Goal: Task Accomplishment & Management: Use online tool/utility

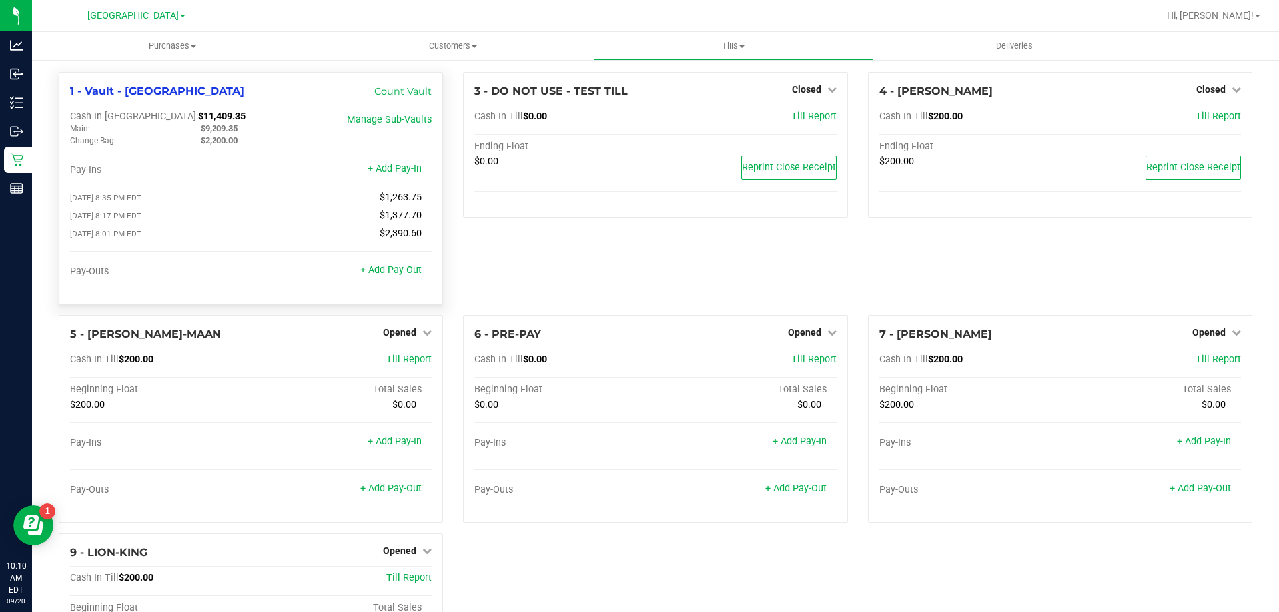
click at [378, 266] on div "+ Add Pay-Out" at bounding box center [390, 262] width 61 height 29
click at [376, 269] on link "+ Add Pay-Out" at bounding box center [390, 269] width 61 height 11
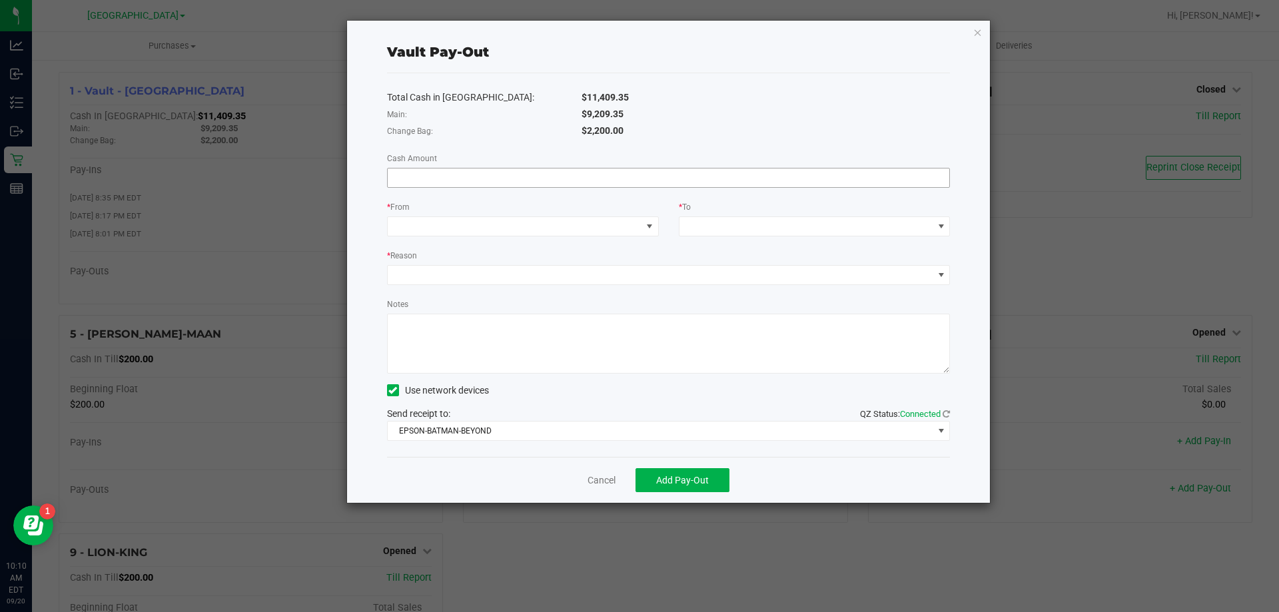
click at [733, 185] on input at bounding box center [669, 178] width 562 height 19
type input "$9,209.35"
click at [609, 220] on span at bounding box center [515, 226] width 254 height 19
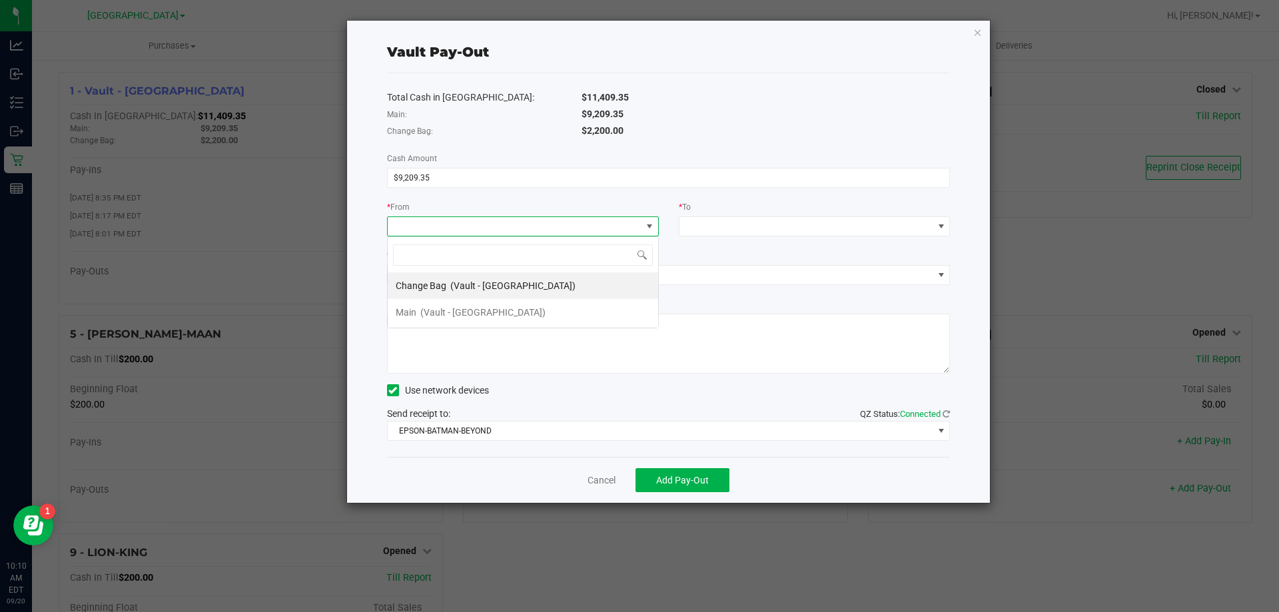
scroll to position [20, 272]
click at [494, 311] on span "(Vault - [GEOGRAPHIC_DATA])" at bounding box center [482, 312] width 125 height 11
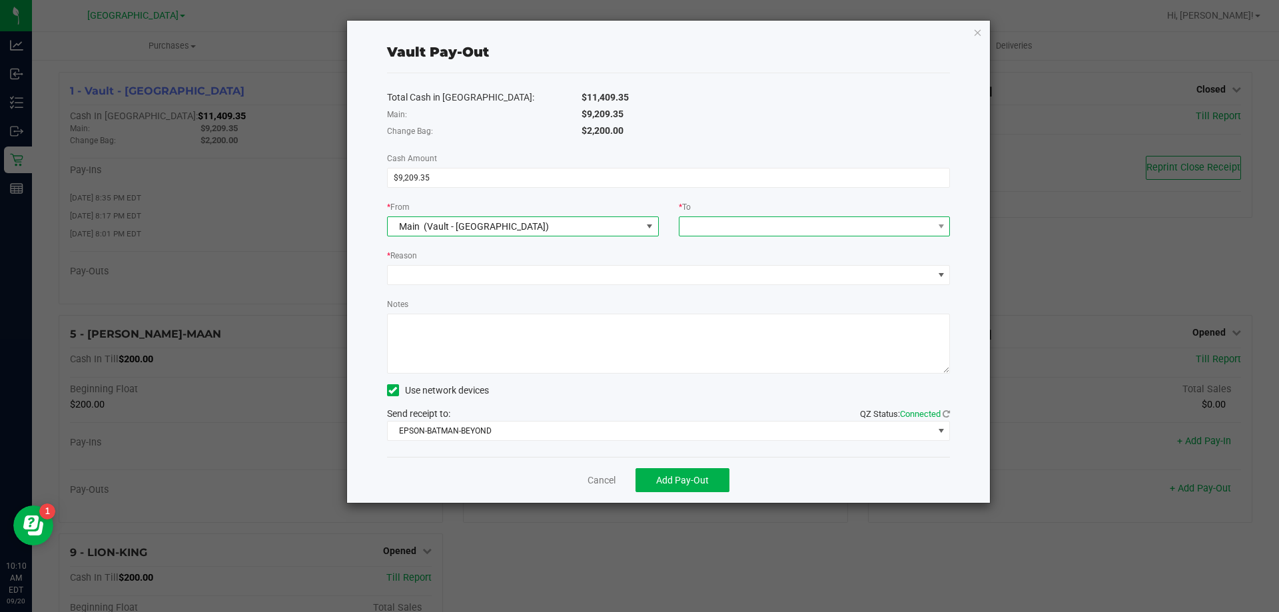
click at [807, 220] on span at bounding box center [806, 226] width 254 height 19
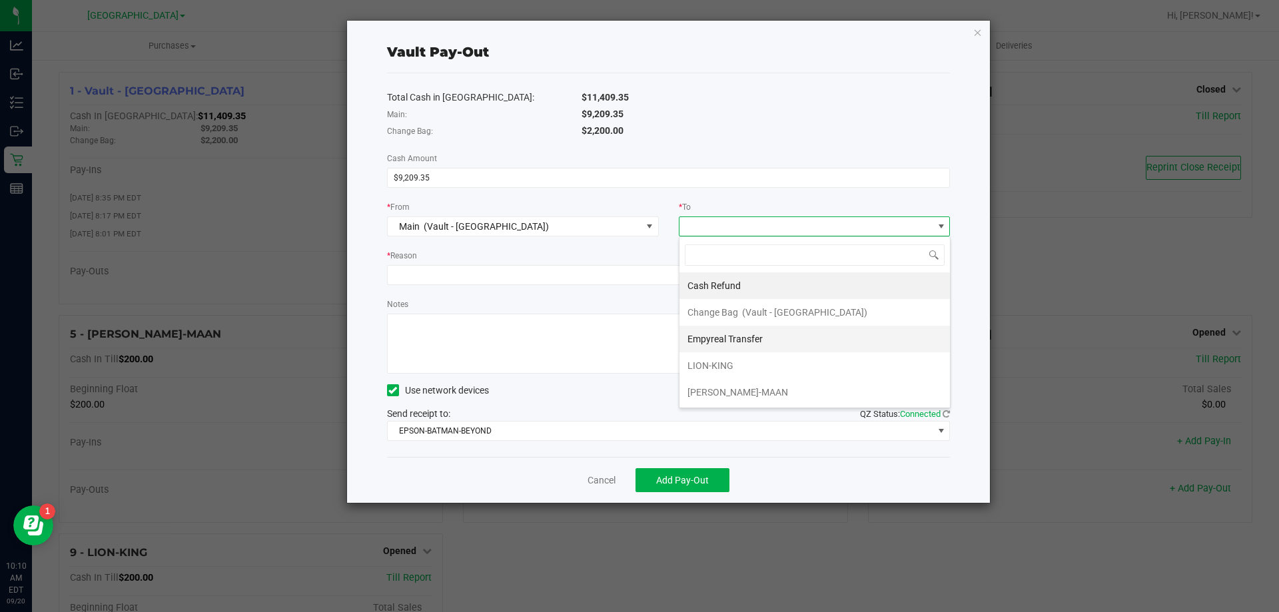
click at [750, 338] on span "Empyreal Transfer" at bounding box center [724, 339] width 75 height 11
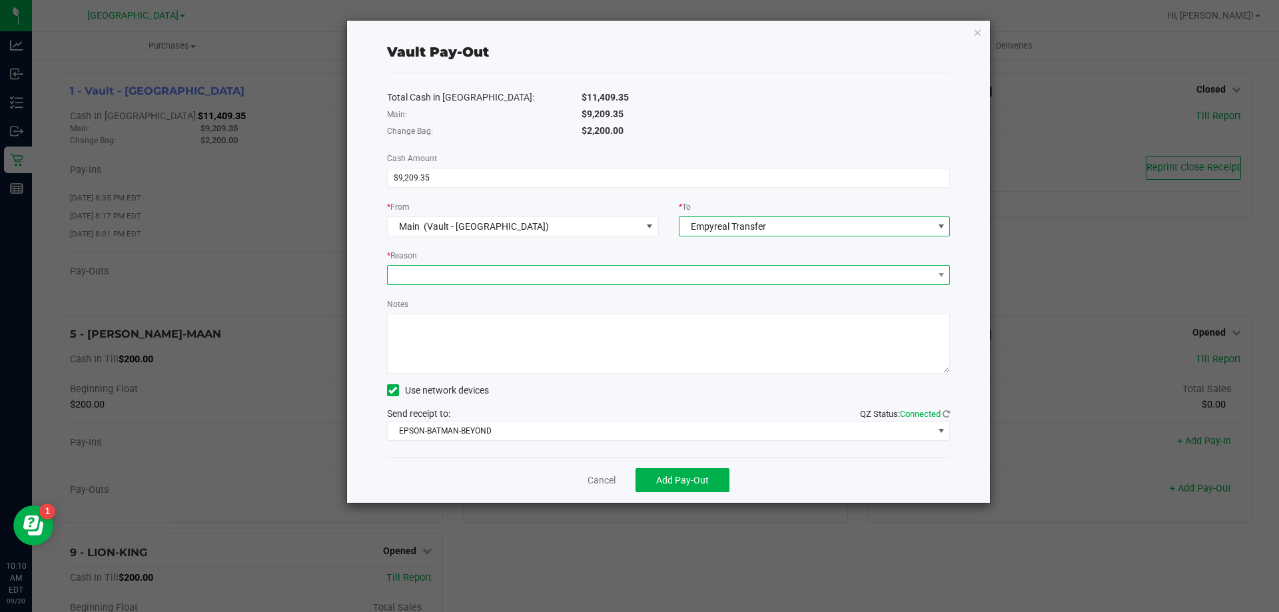
click at [556, 282] on span at bounding box center [661, 275] width 546 height 19
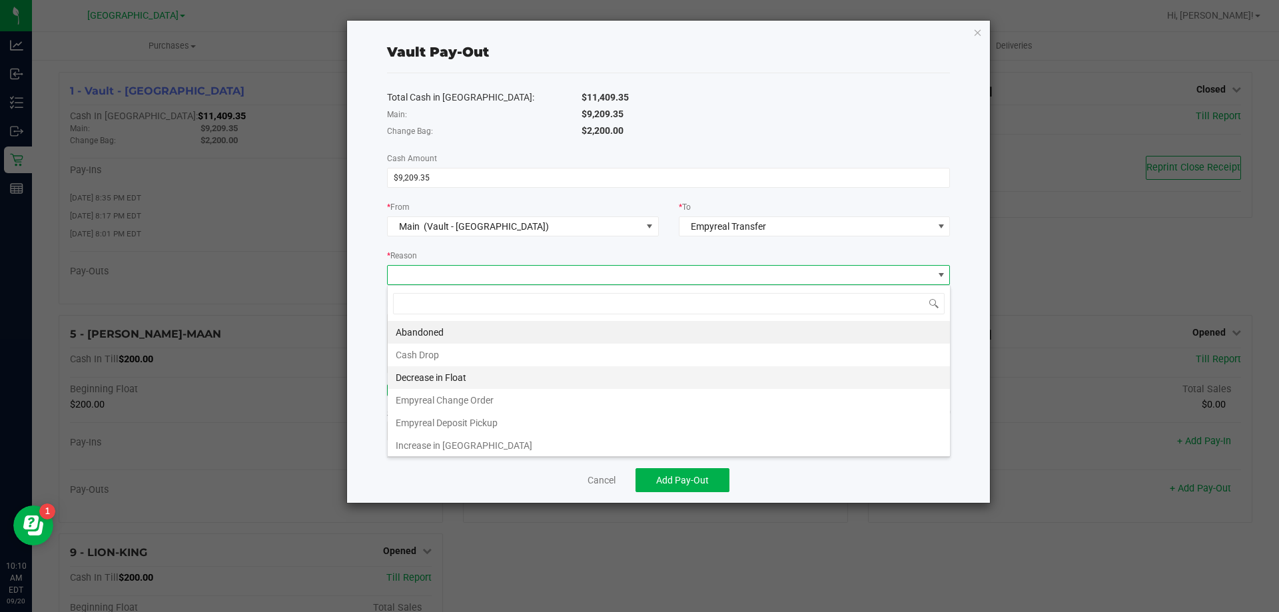
scroll to position [20, 563]
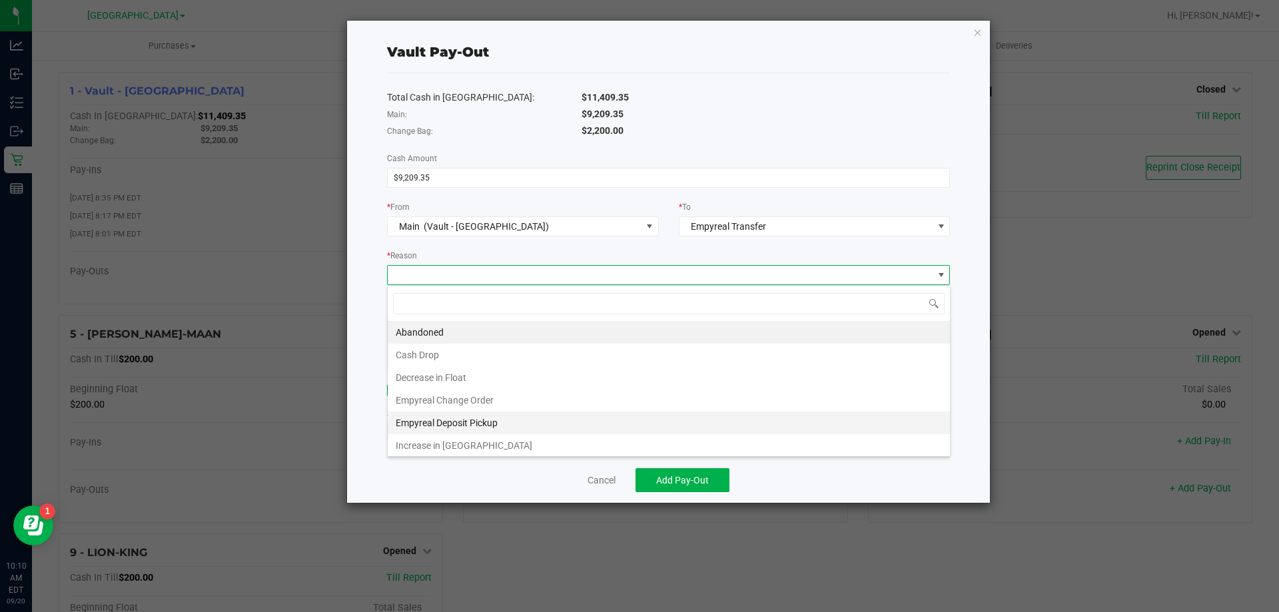
click at [456, 422] on li "Empyreal Deposit Pickup" at bounding box center [669, 423] width 562 height 23
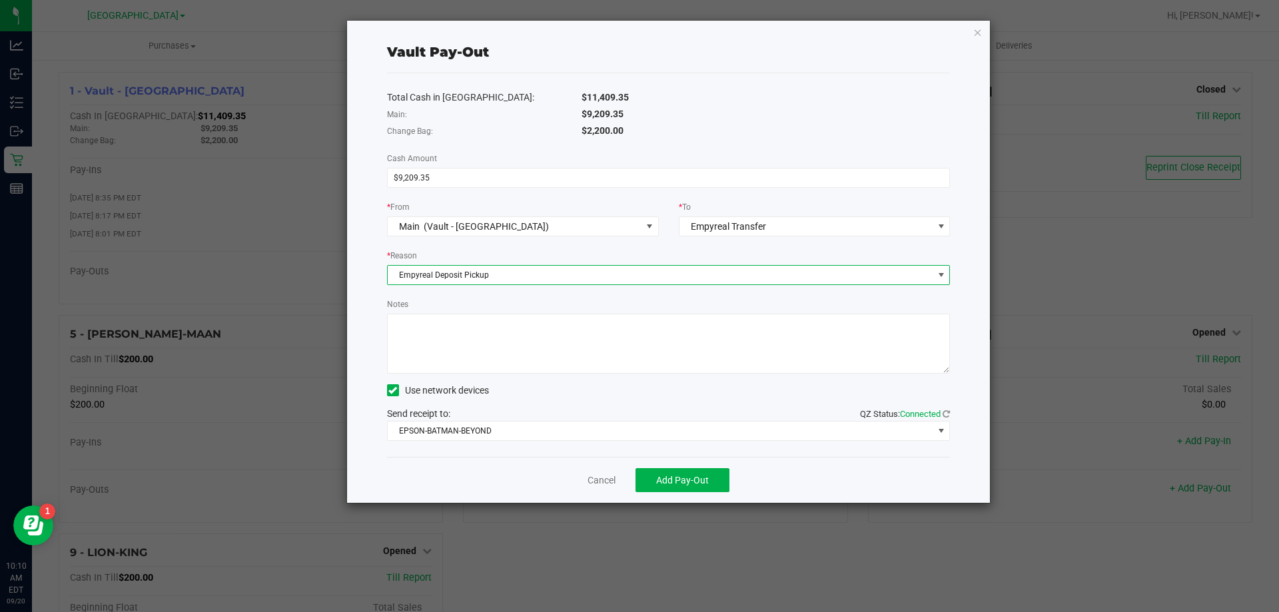
drag, startPoint x: 506, startPoint y: 330, endPoint x: 516, endPoint y: 331, distance: 10.0
click at [508, 331] on textarea "Notes" at bounding box center [669, 344] width 564 height 60
type textarea "pick up"
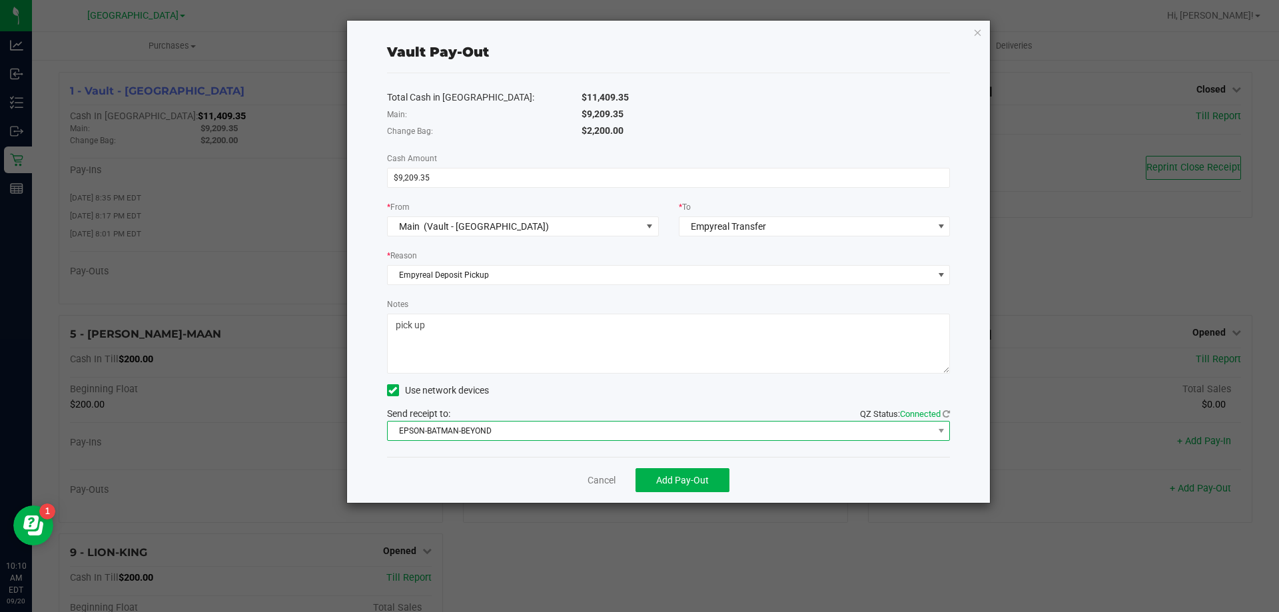
click at [480, 424] on span "EPSON-BATMAN-BEYOND" at bounding box center [661, 431] width 546 height 19
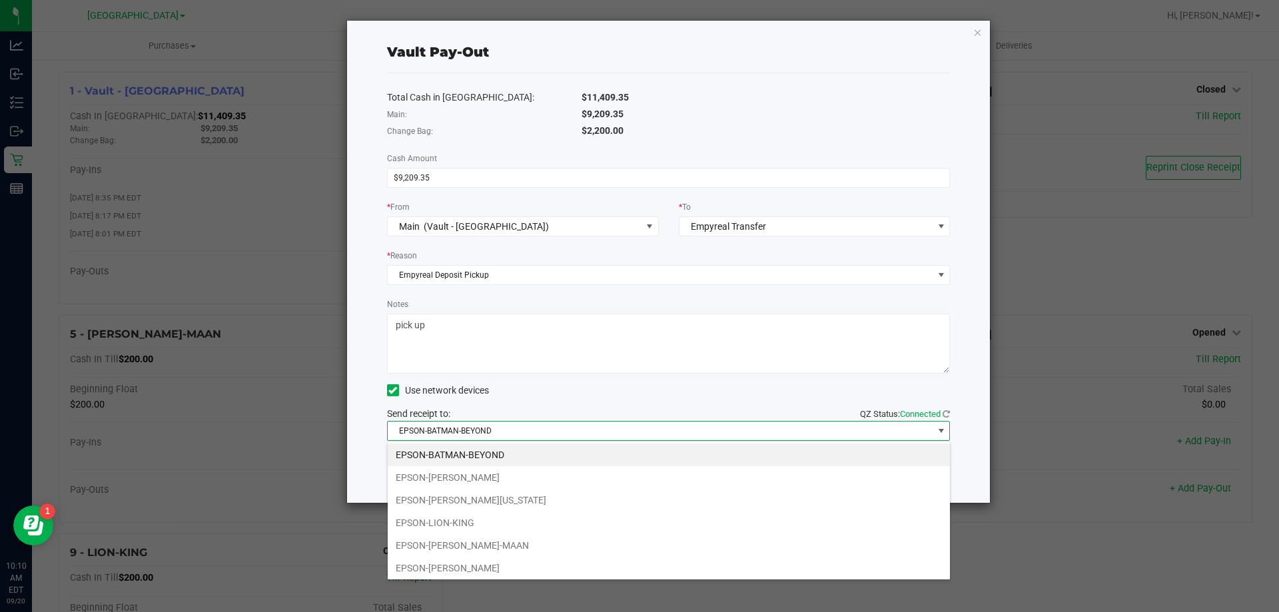
drag, startPoint x: 518, startPoint y: 499, endPoint x: 689, endPoint y: 492, distance: 171.3
click at [519, 500] on li "EPSON-[PERSON_NAME][US_STATE]" at bounding box center [669, 500] width 562 height 23
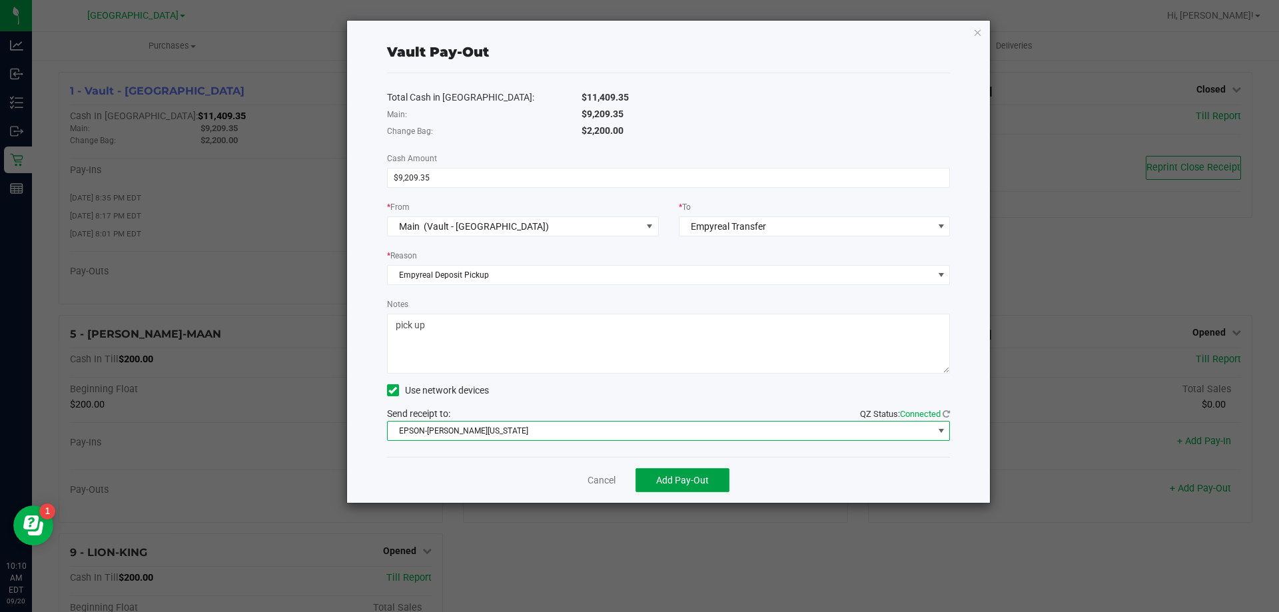
click at [721, 476] on button "Add Pay-Out" at bounding box center [682, 480] width 94 height 24
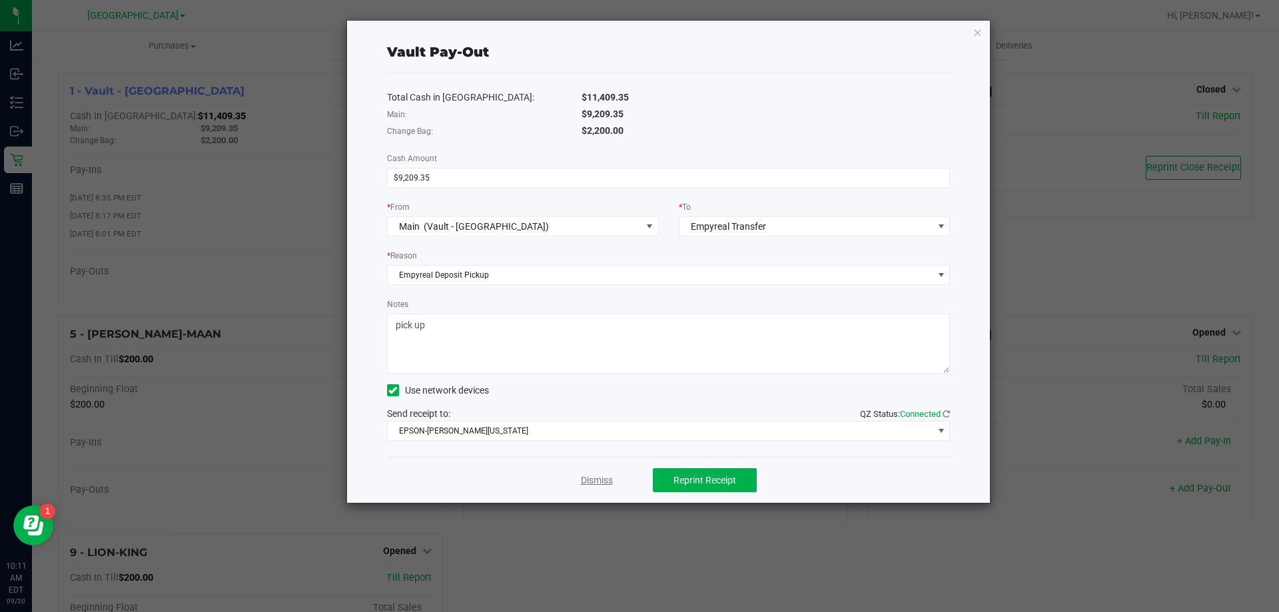
click at [586, 484] on link "Dismiss" at bounding box center [597, 481] width 32 height 14
